Goal: Check status: Check status

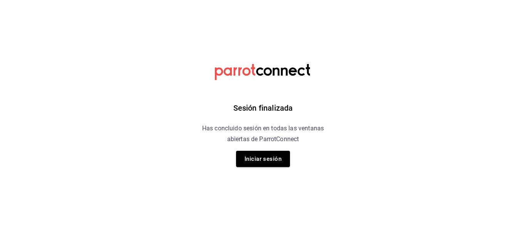
click at [261, 157] on button "Iniciar sesión" at bounding box center [263, 158] width 54 height 16
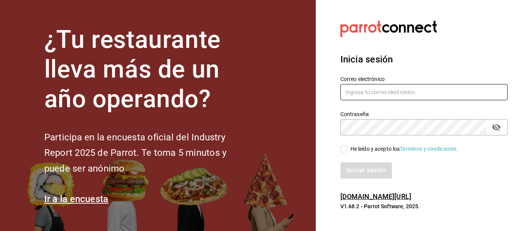
type input "adrianasc324@gmail.com.mx"
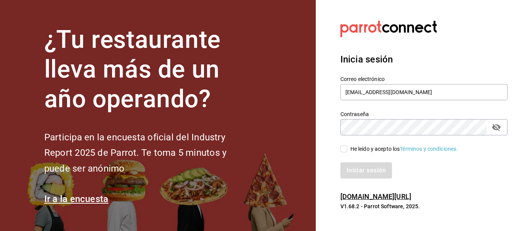
click at [345, 148] on input "He leído y acepto los Términos y condiciones." at bounding box center [343, 148] width 7 height 7
checkbox input "true"
click at [368, 170] on button "Iniciar sesión" at bounding box center [366, 170] width 52 height 16
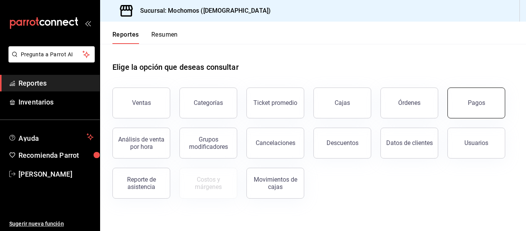
click at [496, 105] on button "Pagos" at bounding box center [476, 102] width 58 height 31
